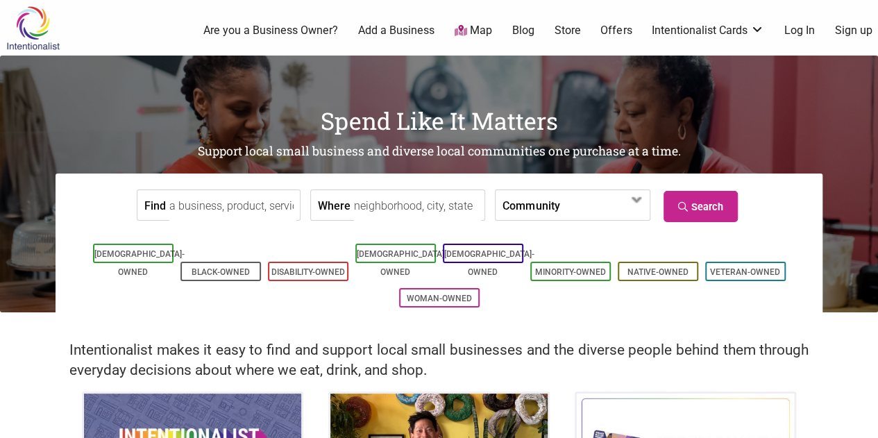
click at [795, 31] on link "Log In" at bounding box center [799, 30] width 31 height 15
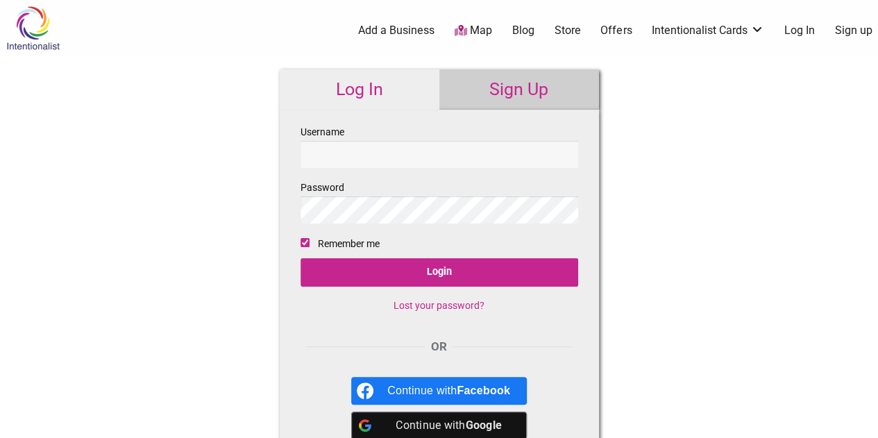
drag, startPoint x: 0, startPoint y: 0, endPoint x: 469, endPoint y: 159, distance: 495.3
click at [469, 159] on input "Username" at bounding box center [440, 154] width 278 height 27
type input "Drw987"
click at [301, 258] on input "Login" at bounding box center [440, 272] width 278 height 28
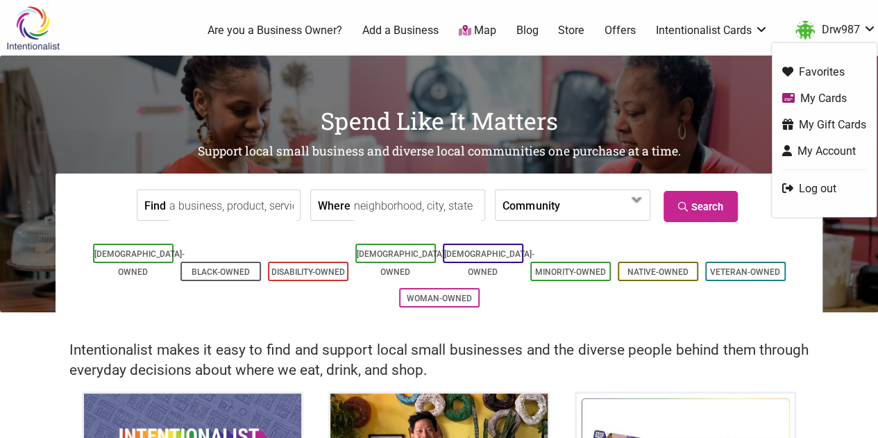
click at [843, 28] on link "Drw987" at bounding box center [832, 30] width 88 height 25
click at [820, 121] on link "My Gift Cards" at bounding box center [824, 125] width 84 height 16
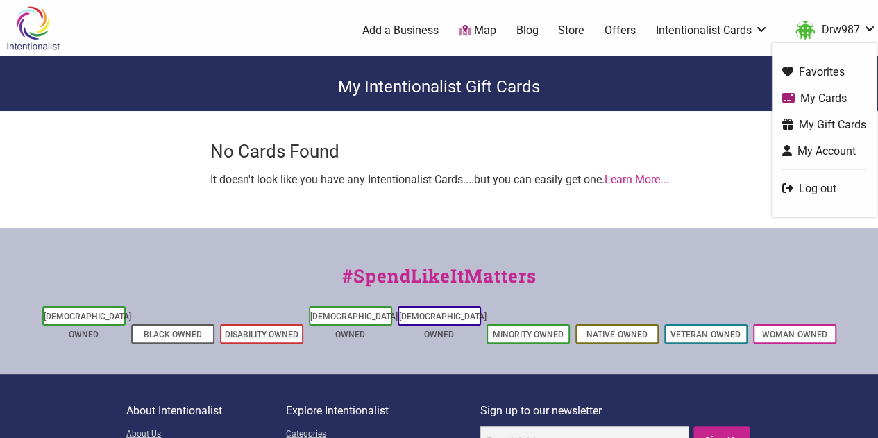
click at [829, 101] on link "My Cards" at bounding box center [824, 98] width 84 height 16
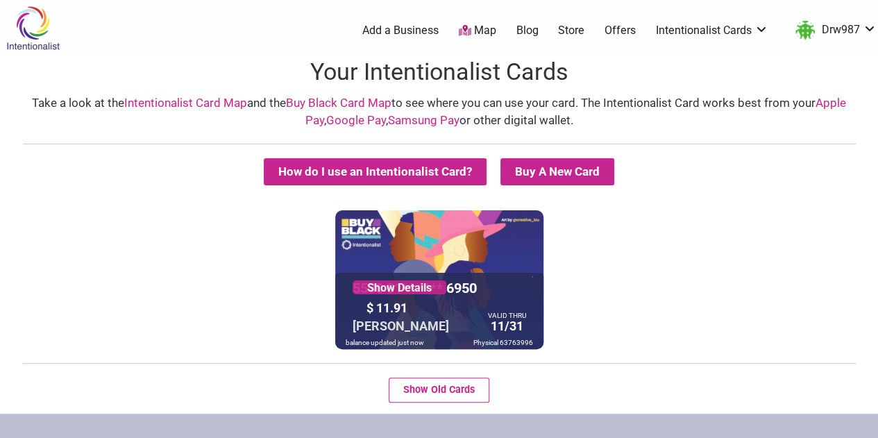
click at [526, 170] on summary "Buy A New Card" at bounding box center [557, 171] width 114 height 27
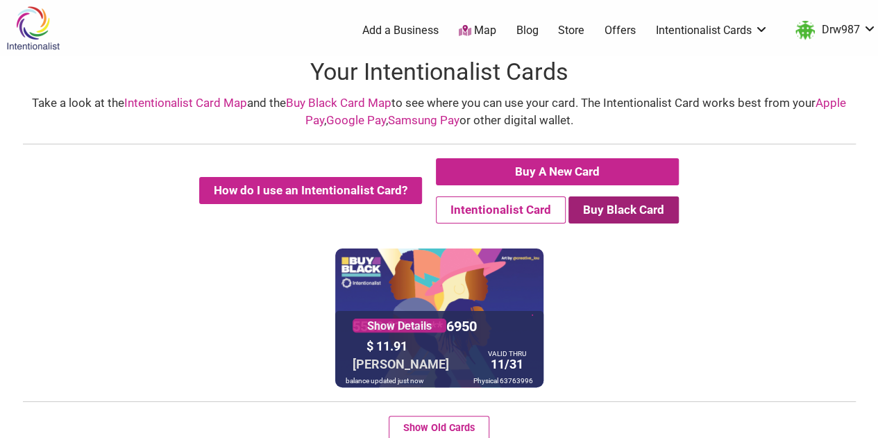
click at [601, 223] on button "Buy Black Card" at bounding box center [623, 209] width 110 height 27
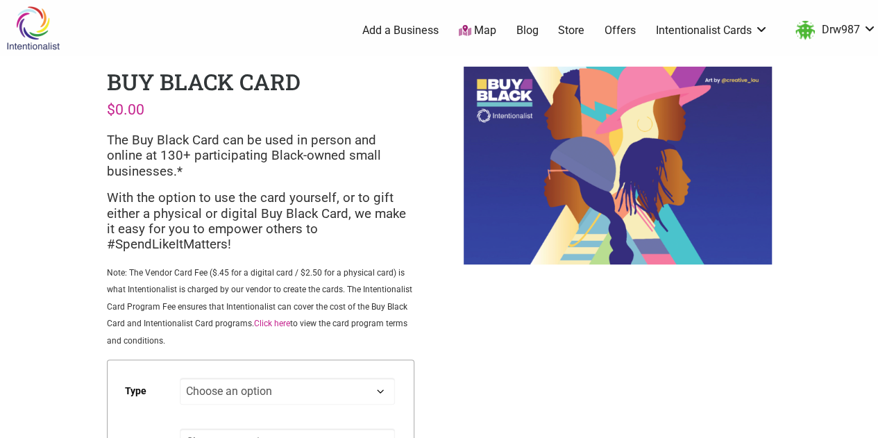
scroll to position [208, 0]
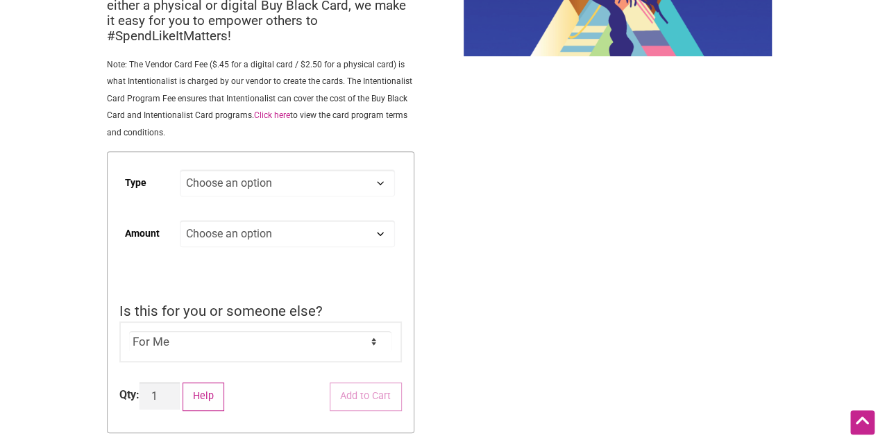
click at [378, 181] on select "Choose an option Digital Physical" at bounding box center [287, 182] width 214 height 27
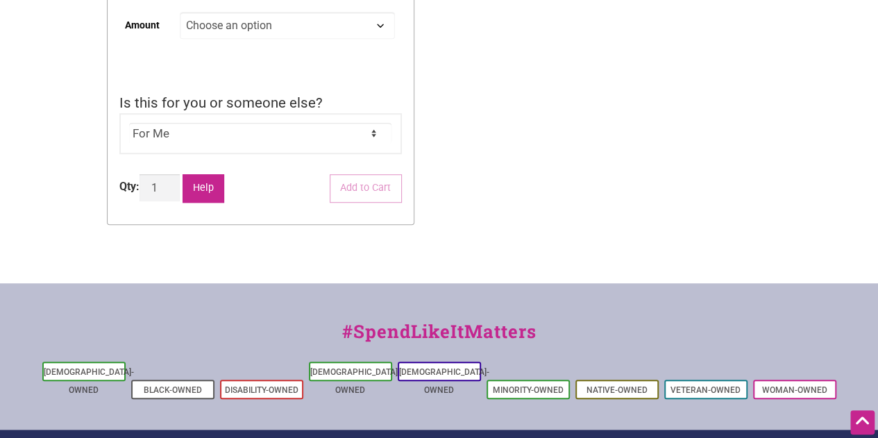
click at [211, 198] on button "Help" at bounding box center [204, 188] width 42 height 28
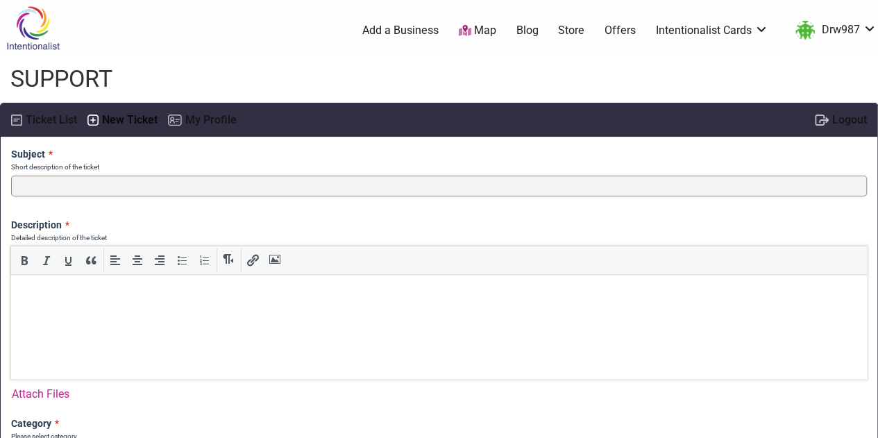
scroll to position [69, 0]
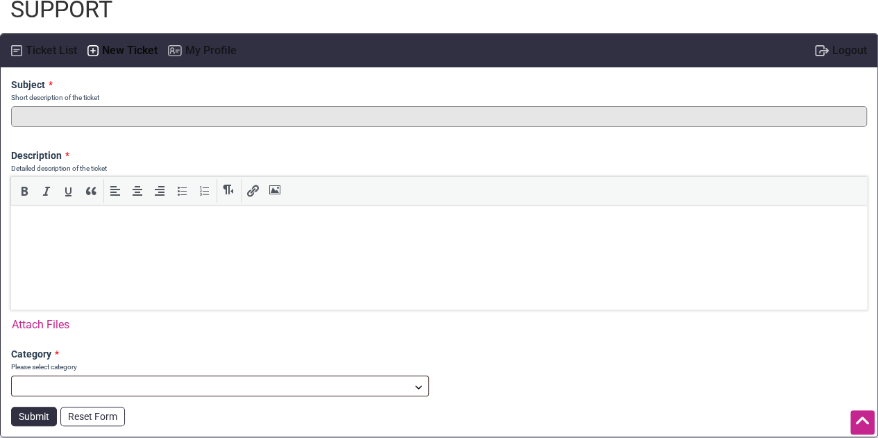
click at [371, 119] on input "text" at bounding box center [439, 116] width 856 height 21
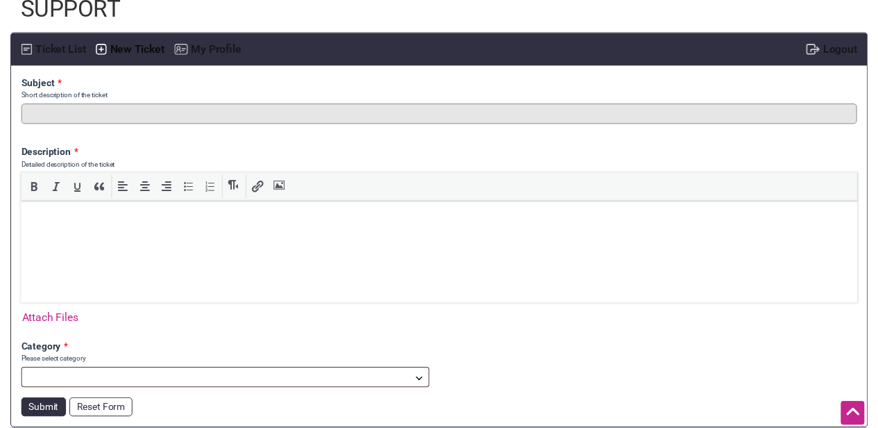
scroll to position [0, 0]
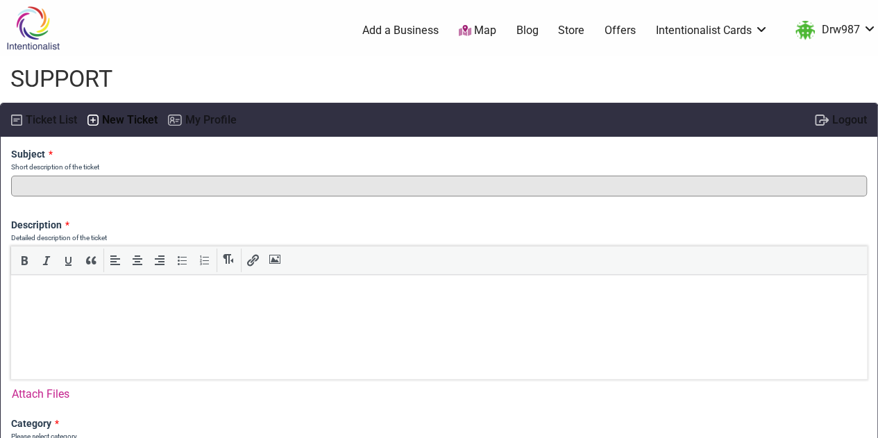
type input "F"
type input "Adding Money to Buy Black Card"
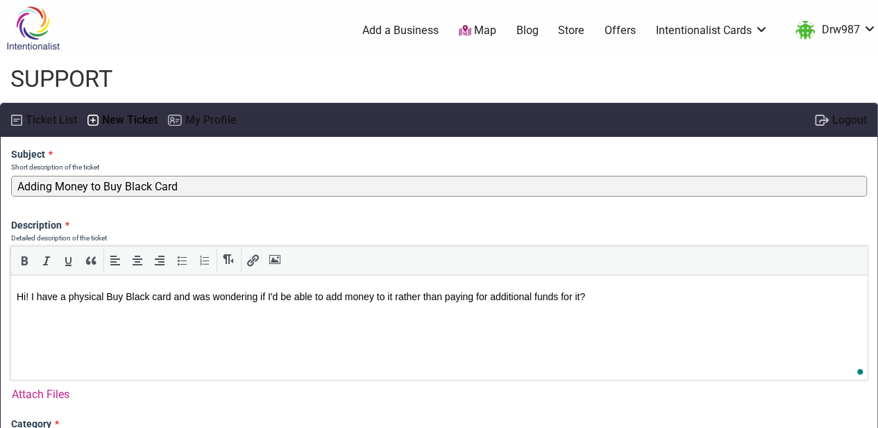
scroll to position [69, 0]
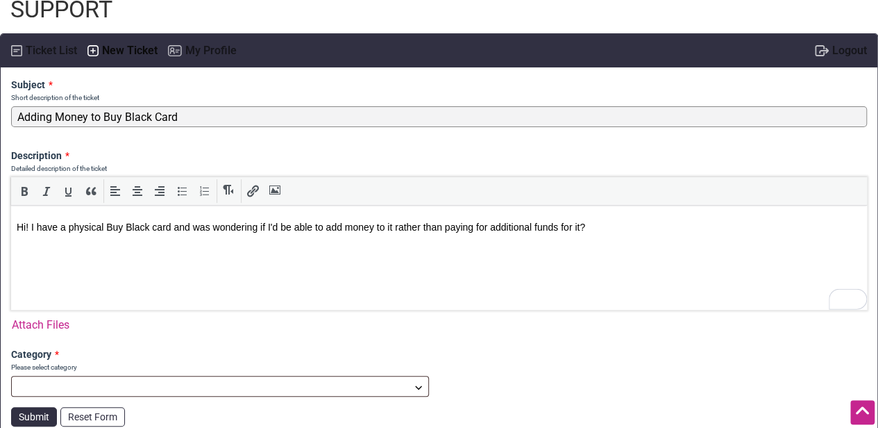
click at [622, 225] on p "Hi! I have a physical Buy Black card and was wondering if I'd be able to add mo…" at bounding box center [439, 227] width 845 height 12
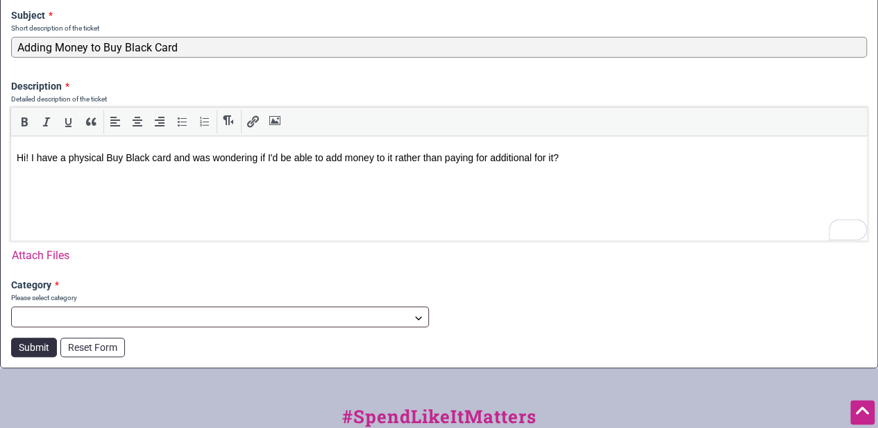
click at [405, 306] on span at bounding box center [220, 316] width 418 height 21
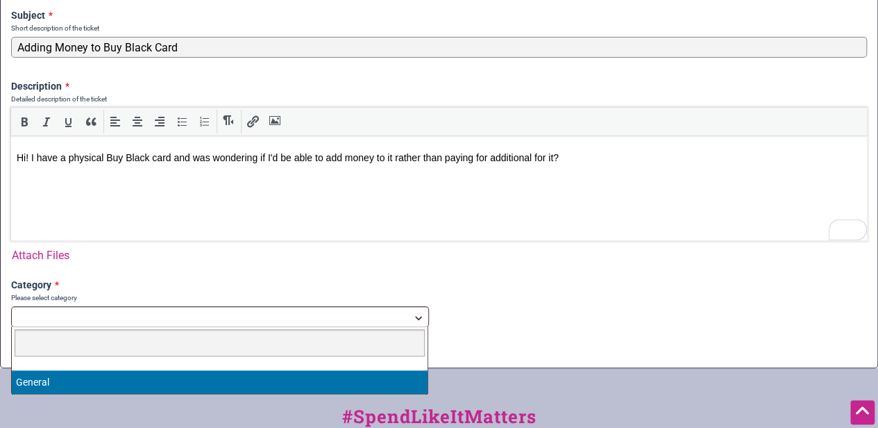
click at [403, 315] on span at bounding box center [220, 312] width 416 height 10
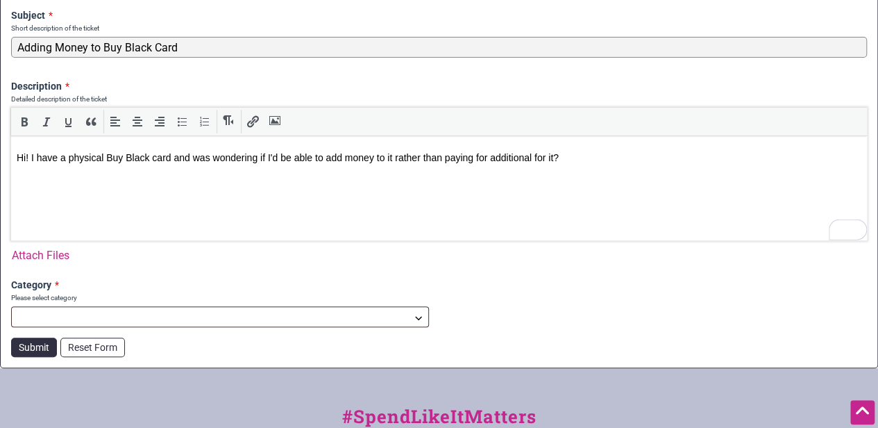
click at [403, 315] on span at bounding box center [220, 312] width 416 height 10
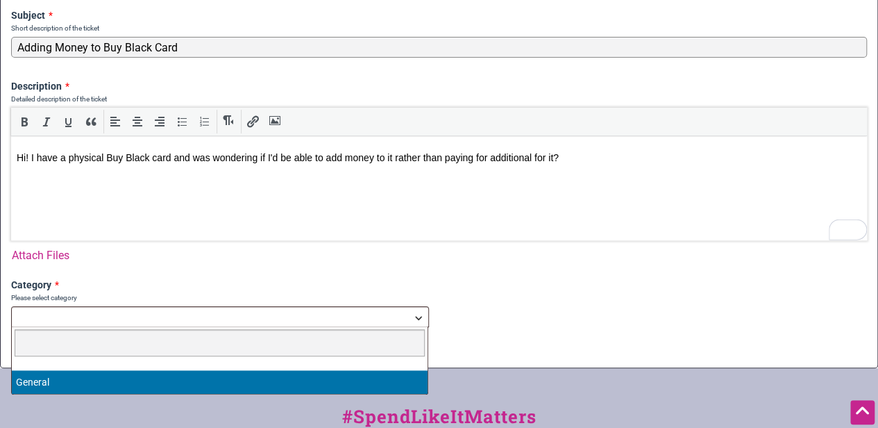
select select "1"
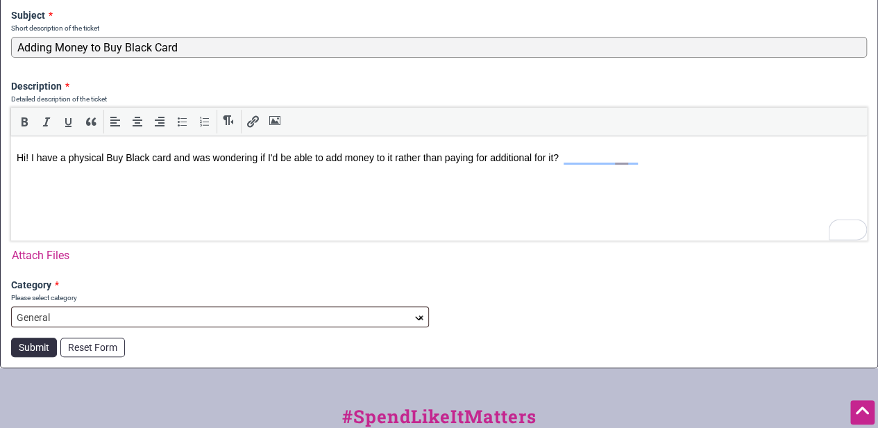
click at [678, 170] on body "Hi! I have a physical Buy Black card and was wondering if I'd be able to add mo…" at bounding box center [439, 158] width 845 height 32
click at [609, 158] on p "Hi! I have a physical Buy Black card and was wondering if I'd be able to add mo…" at bounding box center [439, 157] width 845 height 12
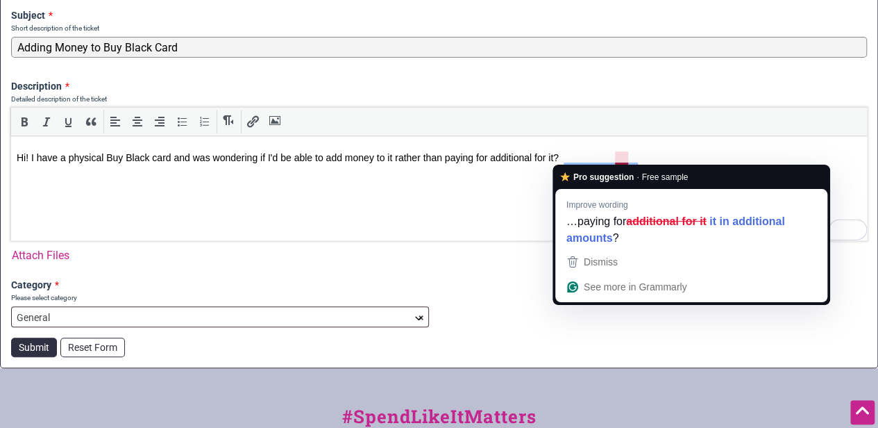
click at [616, 158] on p "Hi! I have a physical Buy Black card and was wondering if I'd be able to add mo…" at bounding box center [439, 157] width 845 height 12
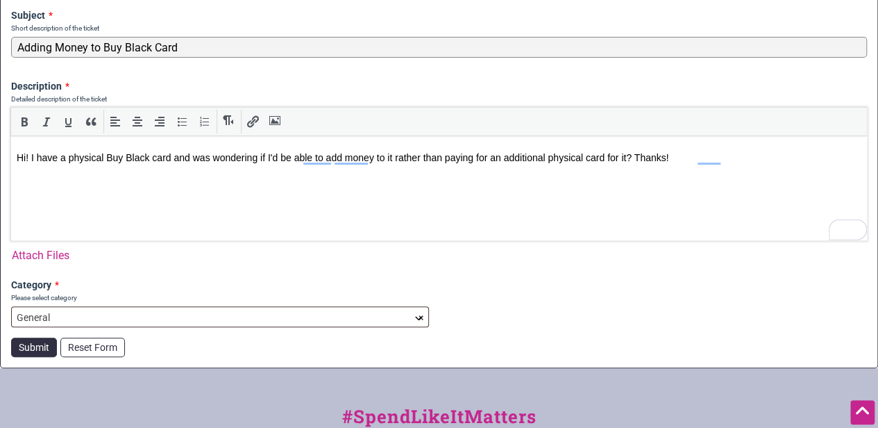
click at [24, 349] on button "Submit" at bounding box center [34, 346] width 46 height 19
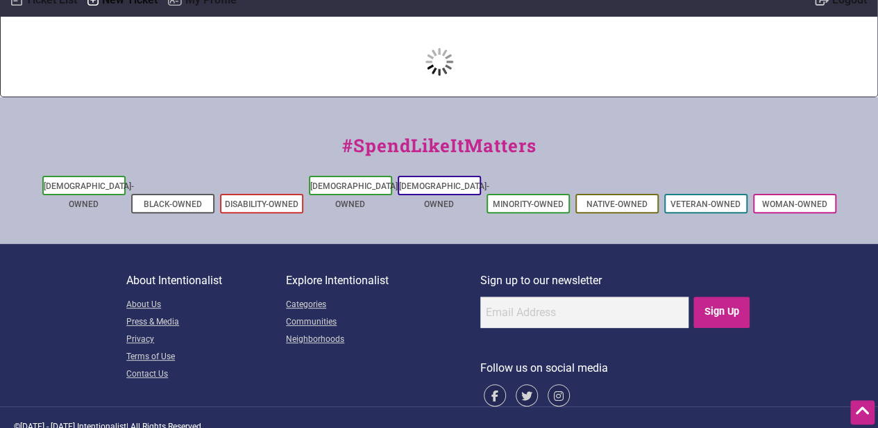
scroll to position [119, 0]
